Goal: Task Accomplishment & Management: Manage account settings

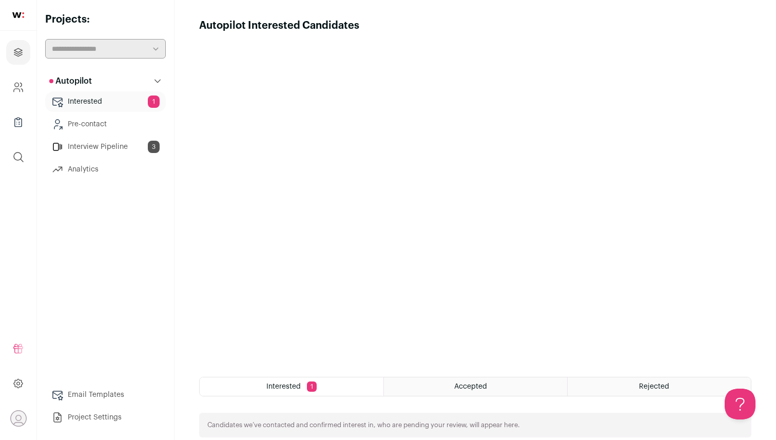
scroll to position [136, 0]
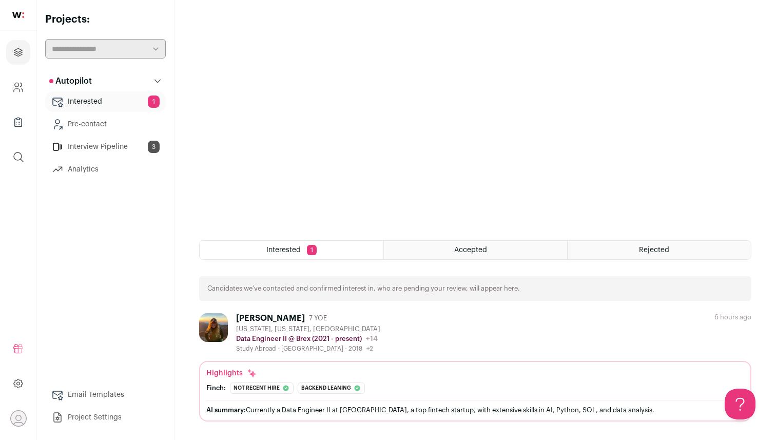
click at [210, 330] on img at bounding box center [213, 327] width 29 height 29
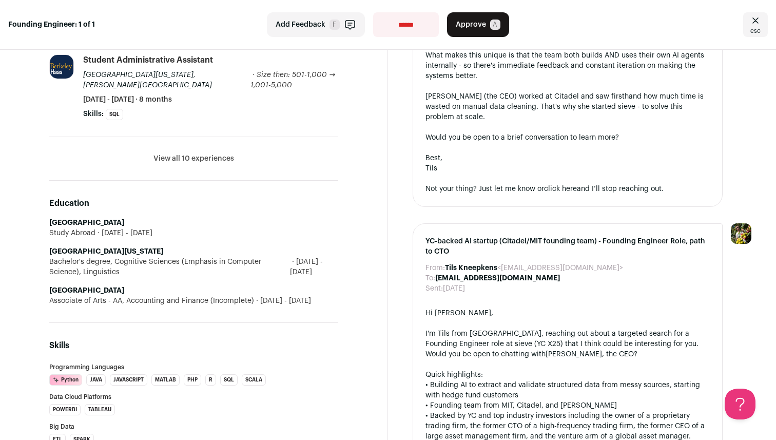
scroll to position [702, 0]
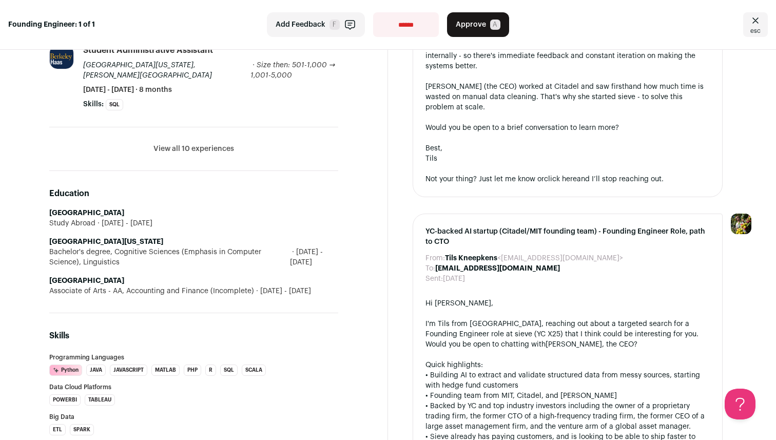
click at [199, 146] on button "View all 10 experiences" at bounding box center [193, 149] width 81 height 10
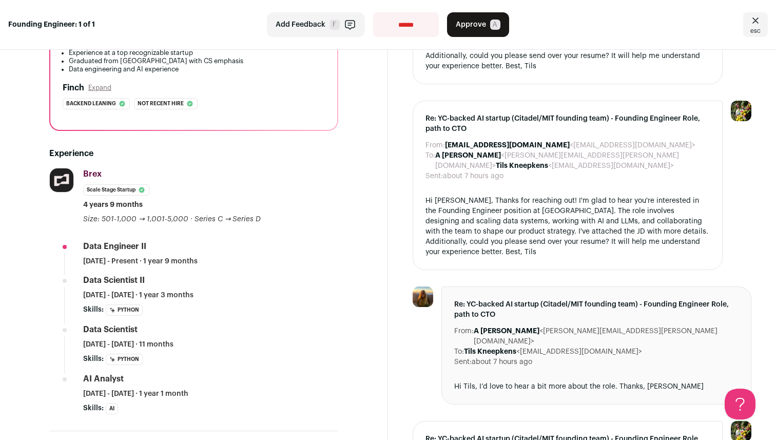
scroll to position [0, 0]
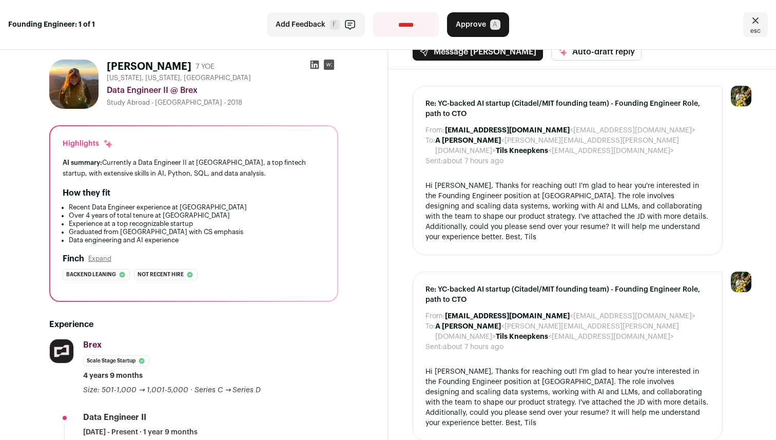
scroll to position [17, 0]
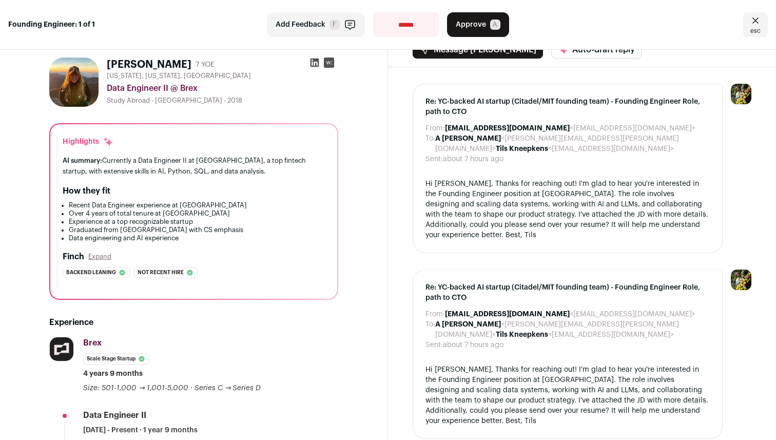
click at [103, 257] on button "Expand" at bounding box center [99, 256] width 23 height 8
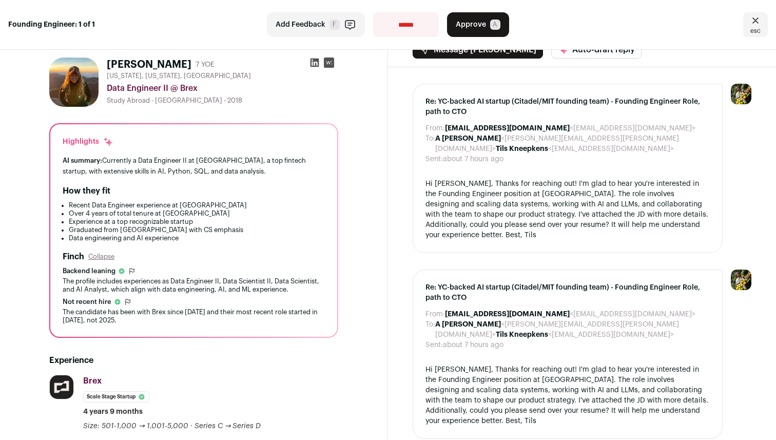
click at [452, 341] on dd "about 7 hours ago" at bounding box center [473, 345] width 61 height 10
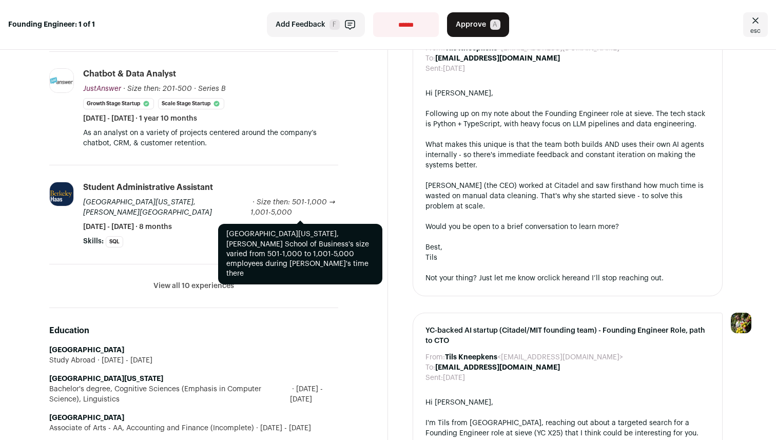
scroll to position [647, 0]
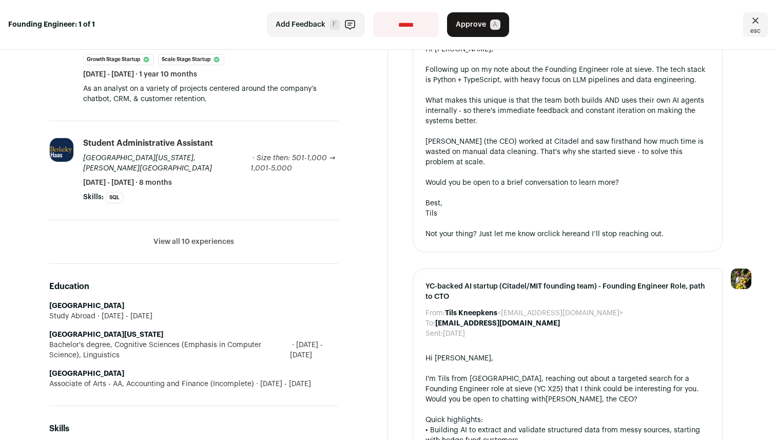
click at [195, 248] on li "View all 10 experiences View less" at bounding box center [193, 242] width 289 height 44
click at [190, 243] on button "View all 10 experiences" at bounding box center [193, 242] width 81 height 10
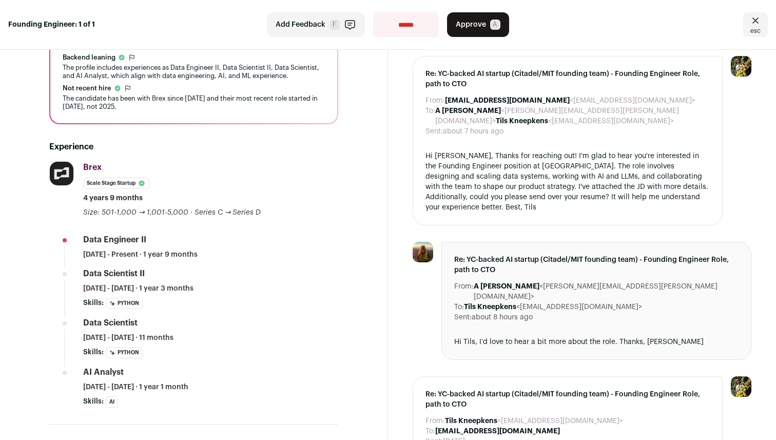
scroll to position [0, 0]
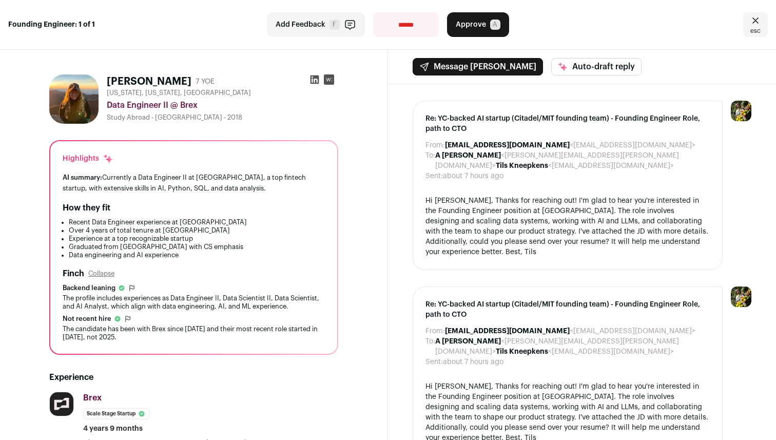
click at [479, 21] on span "Approve" at bounding box center [471, 24] width 30 height 10
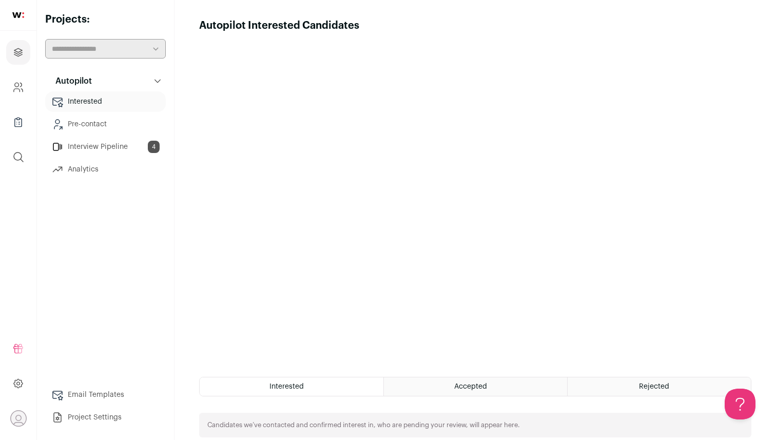
click at [115, 148] on link "Interview Pipeline 4" at bounding box center [105, 146] width 121 height 21
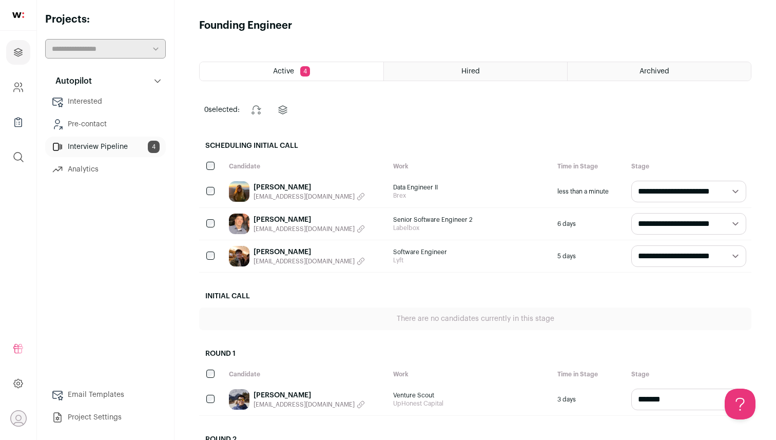
click at [523, 192] on span "Brex" at bounding box center [470, 195] width 154 height 8
